Goal: Information Seeking & Learning: Learn about a topic

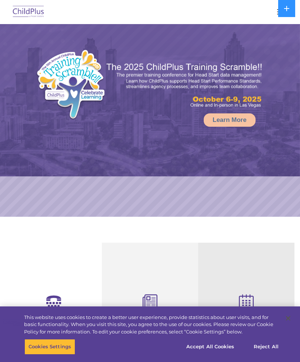
select select "MEDIUM"
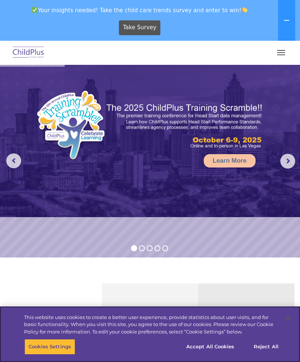
click at [226, 348] on button "Accept All Cookies" at bounding box center [210, 347] width 56 height 16
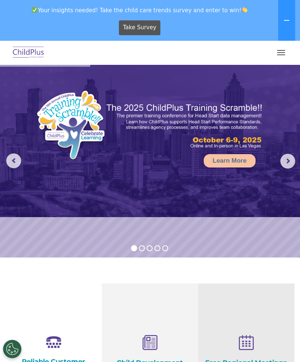
click at [279, 49] on button "button" at bounding box center [281, 53] width 16 height 12
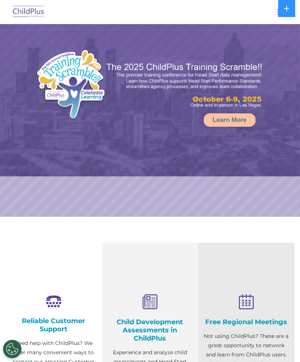
select select "MEDIUM"
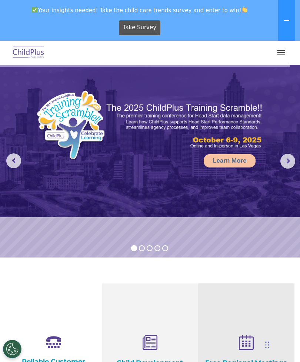
click at [27, 58] on img at bounding box center [28, 52] width 35 height 17
click at [29, 51] on img at bounding box center [28, 52] width 35 height 17
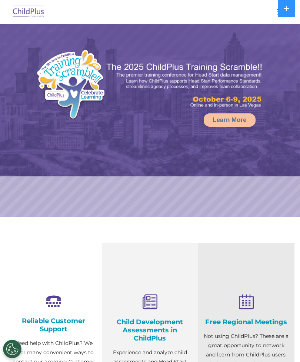
select select "MEDIUM"
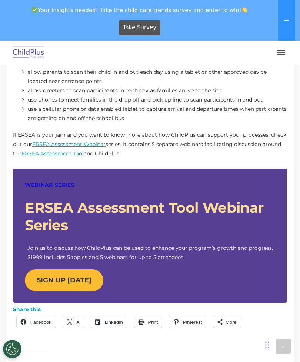
scroll to position [577, 0]
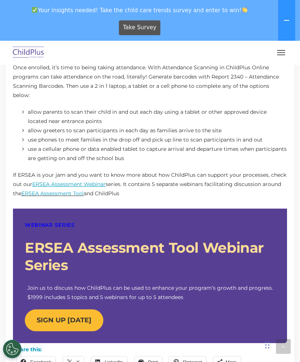
click at [279, 56] on button "button" at bounding box center [281, 53] width 16 height 12
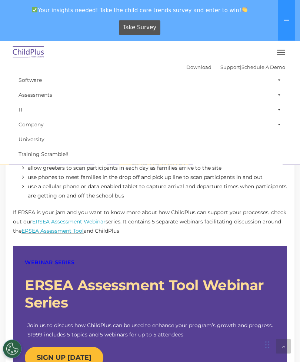
scroll to position [537, 0]
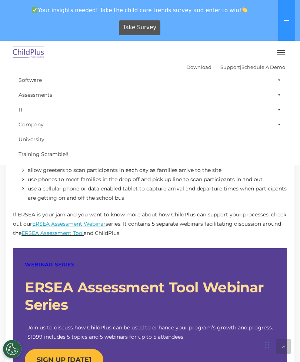
click at [280, 54] on button "button" at bounding box center [281, 53] width 16 height 12
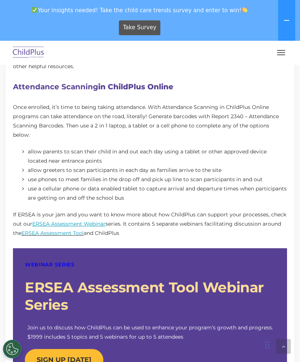
click at [22, 53] on img at bounding box center [28, 52] width 35 height 17
